Goal: Information Seeking & Learning: Compare options

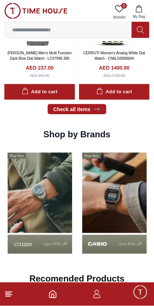
scroll to position [603, 0]
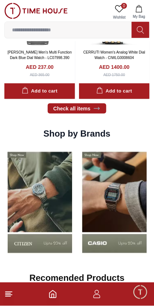
click at [120, 211] on img at bounding box center [114, 202] width 71 height 111
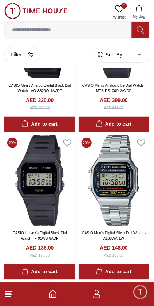
scroll to position [537, 0]
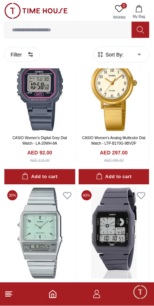
scroll to position [2705, 0]
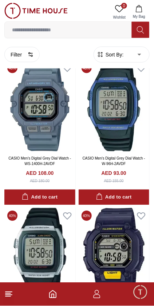
scroll to position [3870, 0]
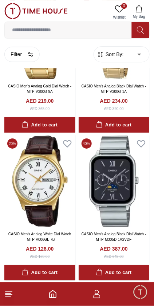
scroll to position [5819, 0]
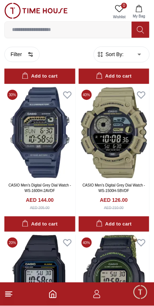
scroll to position [10061, 0]
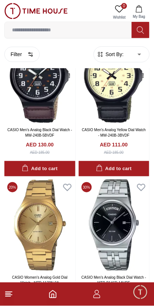
scroll to position [10413, 0]
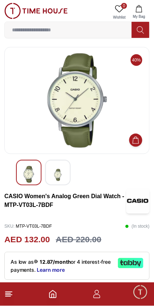
click at [59, 172] on img at bounding box center [57, 175] width 13 height 18
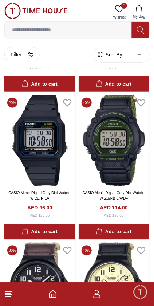
scroll to position [11503, 0]
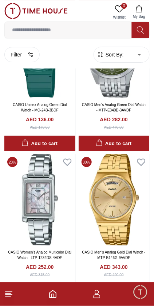
scroll to position [11624, 0]
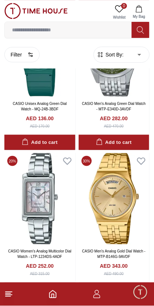
scroll to position [11623, 0]
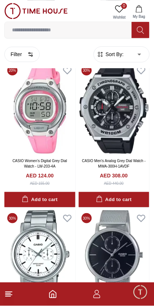
scroll to position [11271, 0]
